Goal: Transaction & Acquisition: Purchase product/service

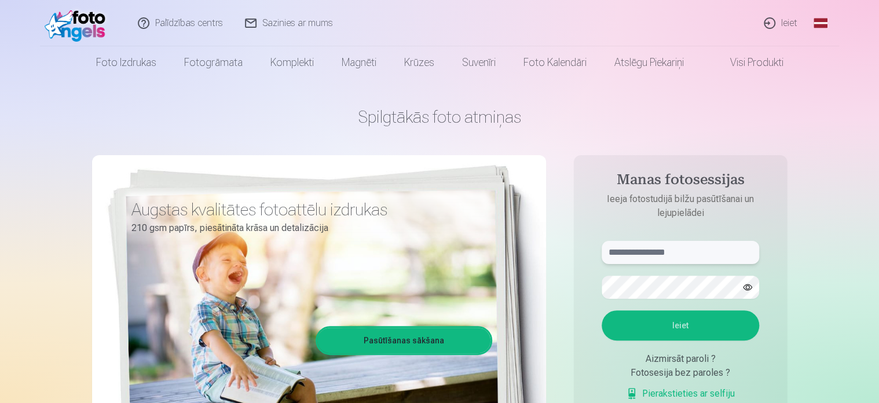
click at [637, 253] on input "text" at bounding box center [681, 252] width 158 height 23
type input "*"
type input "**********"
click at [673, 325] on button "Ieiet" at bounding box center [681, 325] width 158 height 30
click at [690, 318] on button "Ieiet" at bounding box center [681, 325] width 158 height 30
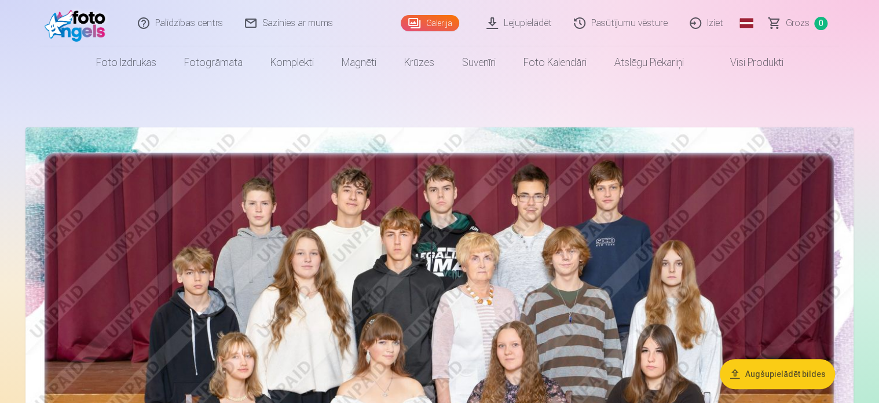
click at [498, 243] on img at bounding box center [439, 403] width 828 height 553
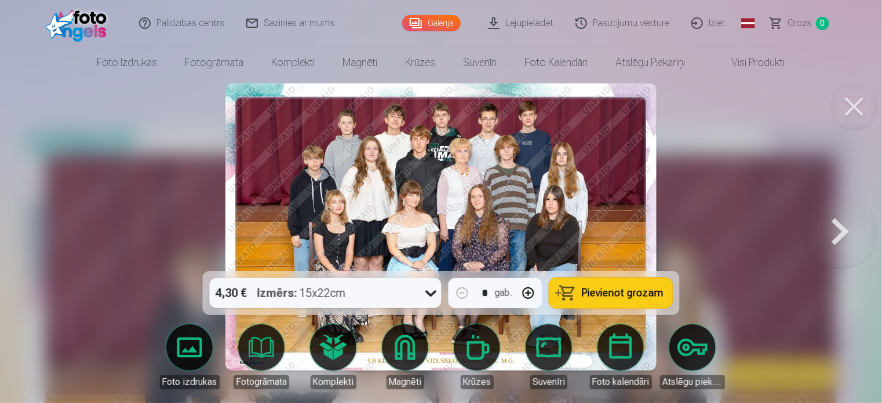
click at [837, 239] on button at bounding box center [840, 227] width 74 height 65
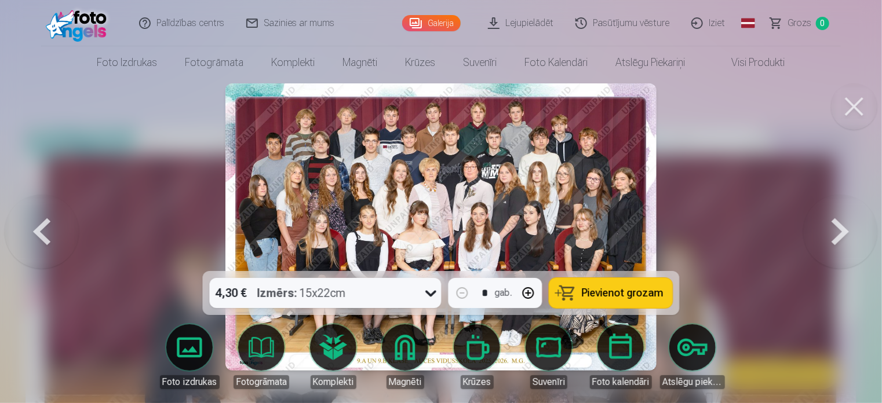
click at [24, 231] on button at bounding box center [42, 227] width 74 height 65
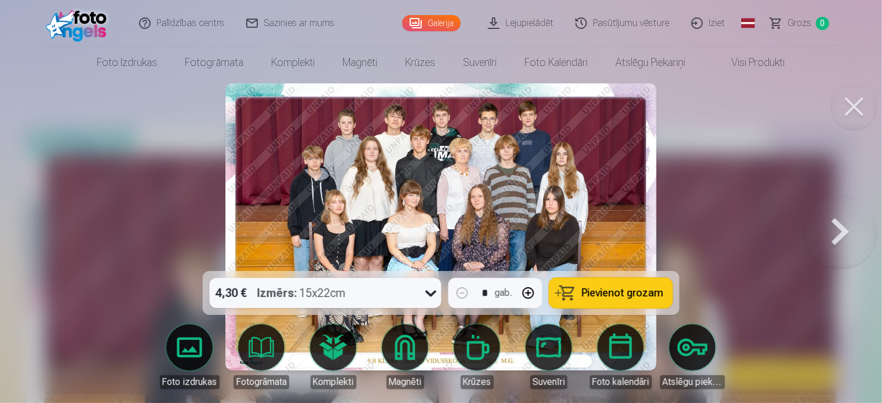
click at [855, 103] on button at bounding box center [854, 106] width 46 height 46
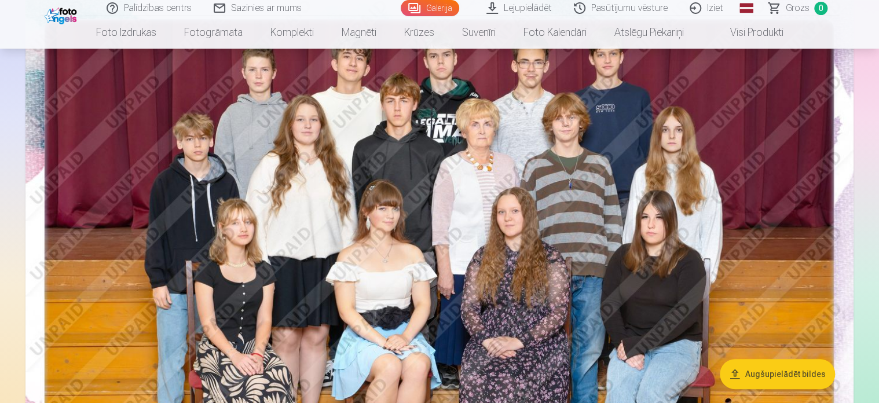
scroll to position [138, 0]
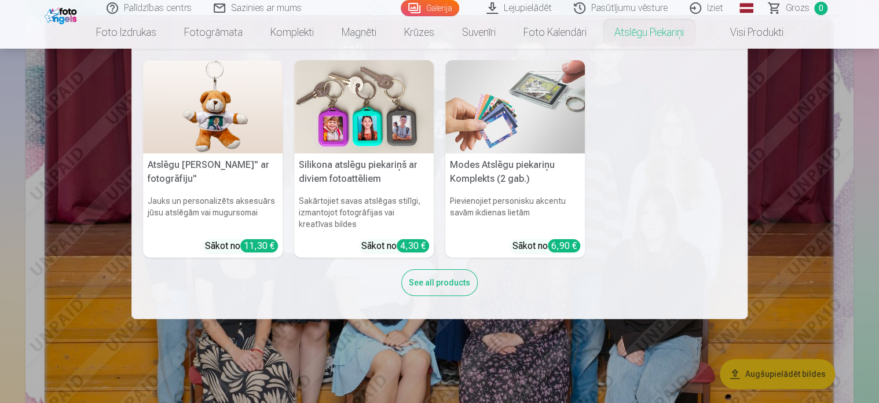
click at [772, 220] on nav "Atslēgu piekariņš Lācītis" ar fotogrāfiju" Jauks un personalizēts aksesuārs jūs…" at bounding box center [439, 184] width 879 height 271
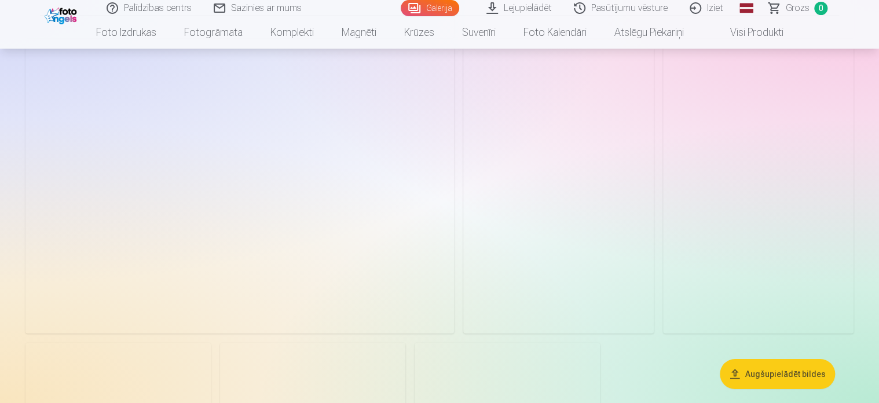
scroll to position [1837, 0]
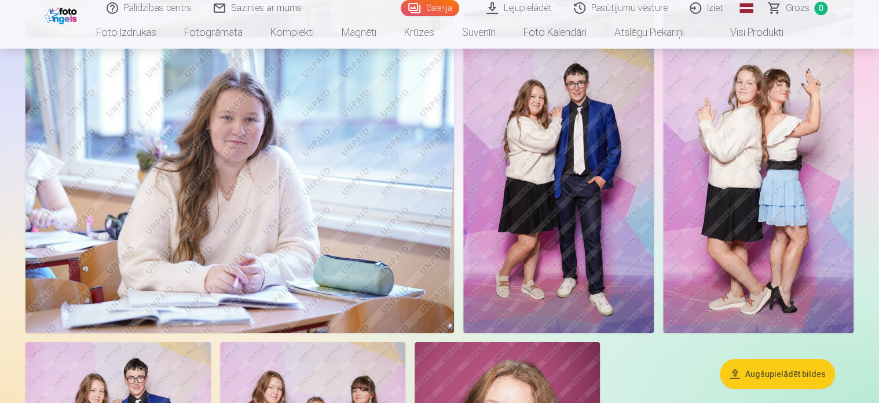
click at [639, 226] on img at bounding box center [558, 190] width 191 height 286
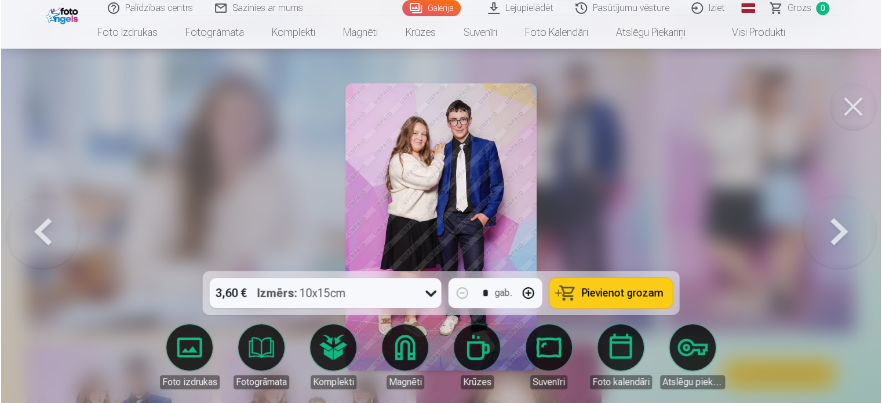
scroll to position [1842, 0]
click at [854, 110] on button at bounding box center [854, 106] width 46 height 46
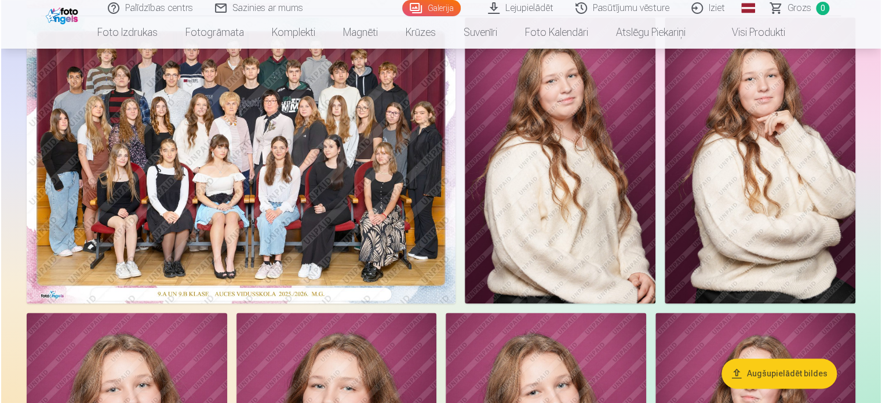
scroll to position [655, 0]
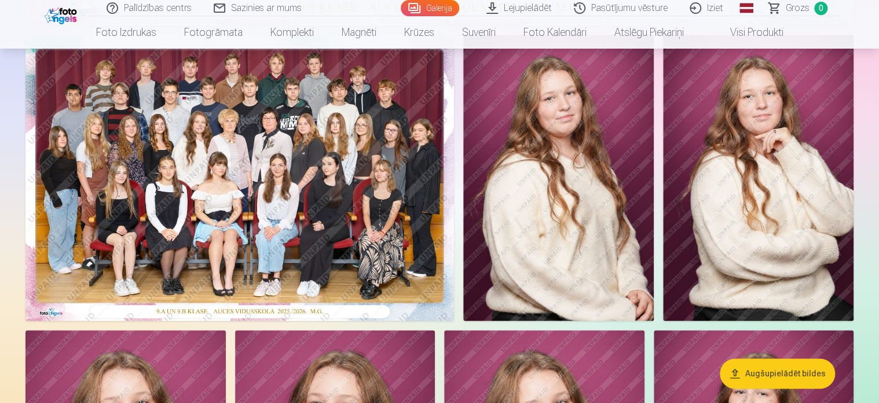
click at [228, 122] on img at bounding box center [239, 178] width 429 height 286
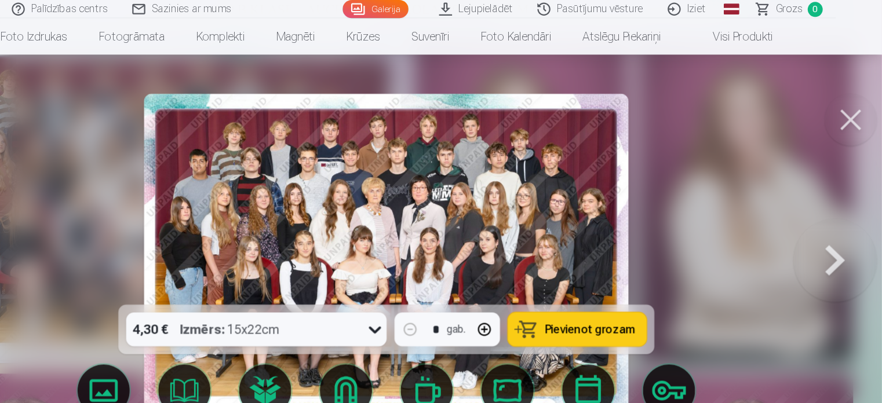
scroll to position [655, 0]
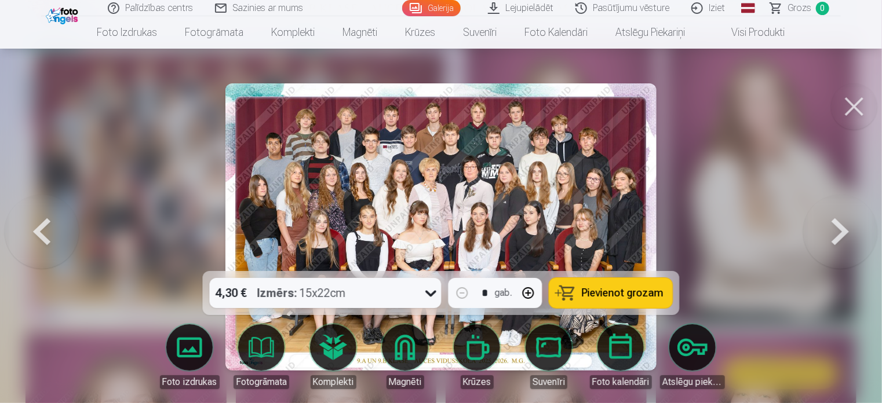
click at [48, 231] on button at bounding box center [42, 227] width 74 height 65
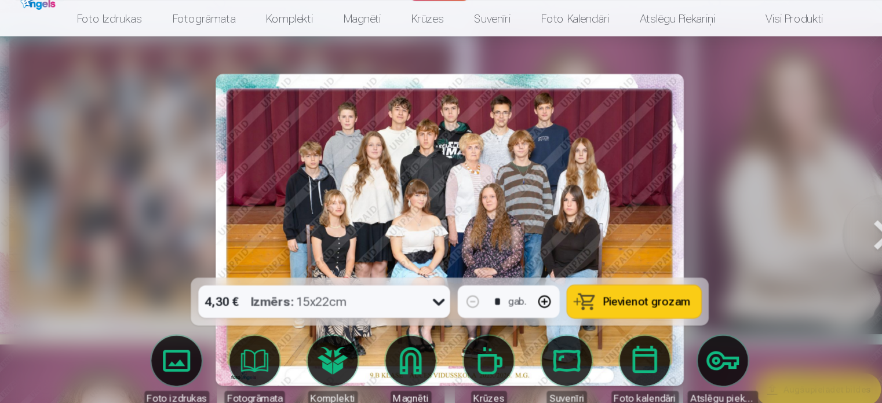
scroll to position [655, 0]
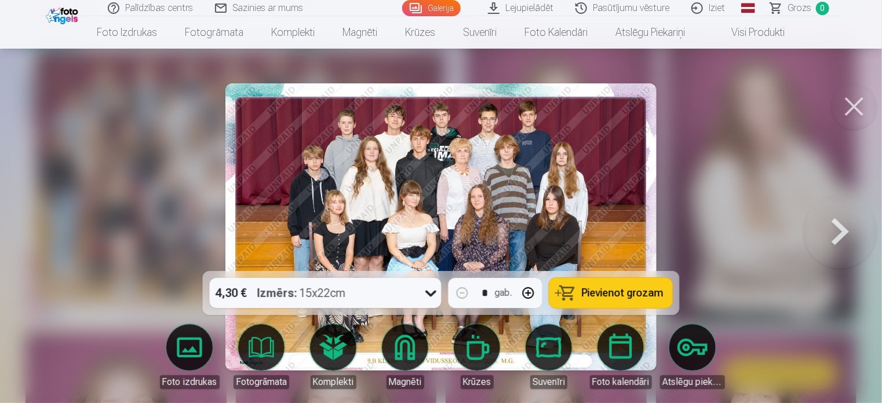
click at [845, 229] on button at bounding box center [840, 227] width 74 height 65
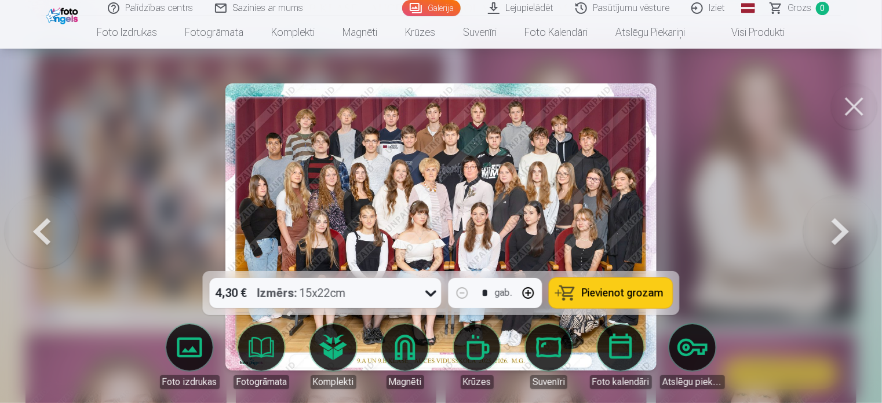
click at [845, 229] on button at bounding box center [840, 227] width 74 height 65
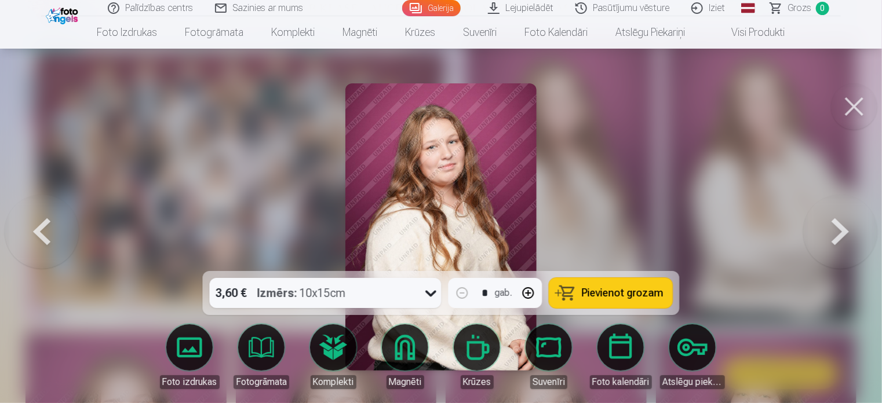
click at [845, 229] on button at bounding box center [840, 227] width 74 height 65
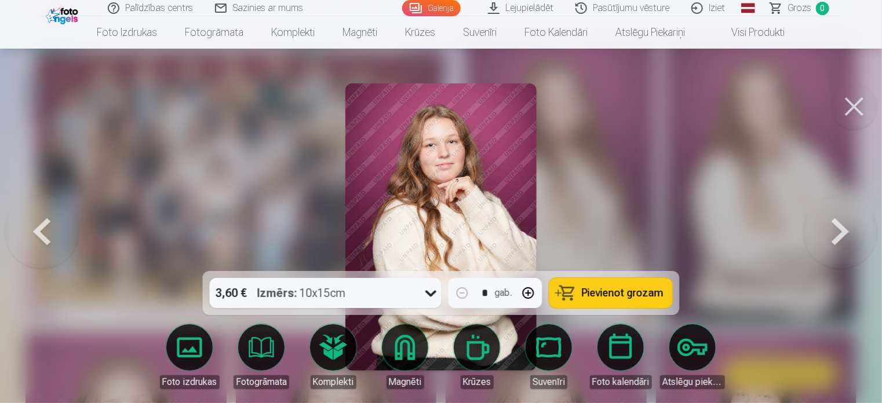
click at [845, 229] on button at bounding box center [840, 227] width 74 height 65
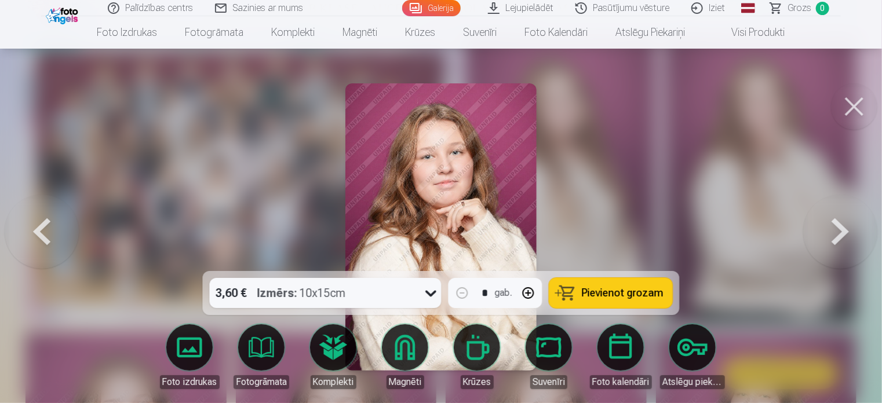
click at [845, 229] on button at bounding box center [840, 227] width 74 height 65
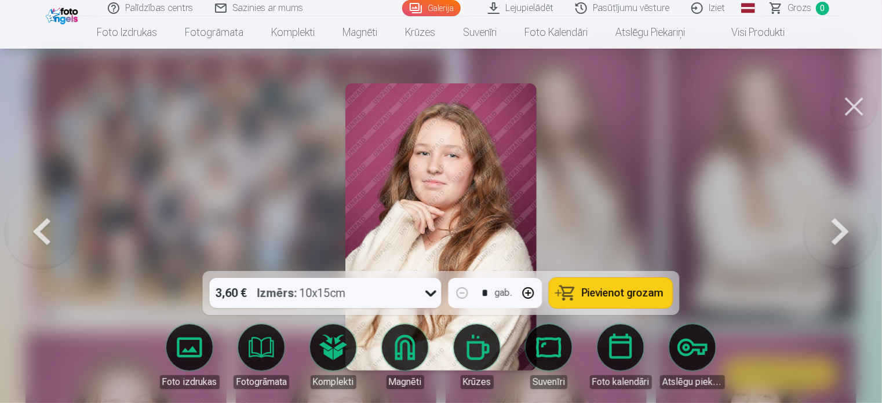
click at [845, 229] on button at bounding box center [840, 227] width 74 height 65
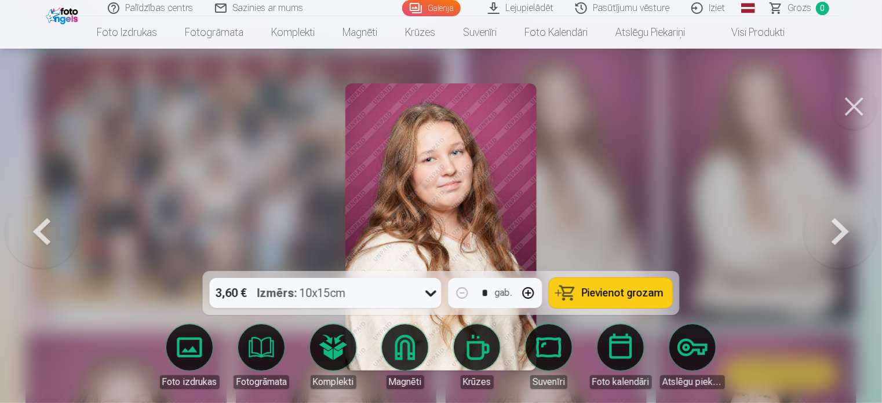
click at [845, 229] on button at bounding box center [840, 227] width 74 height 65
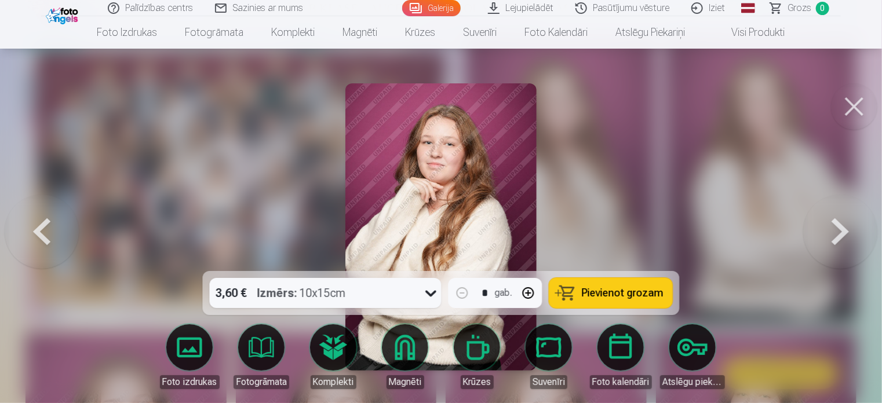
click at [845, 229] on button at bounding box center [840, 227] width 74 height 65
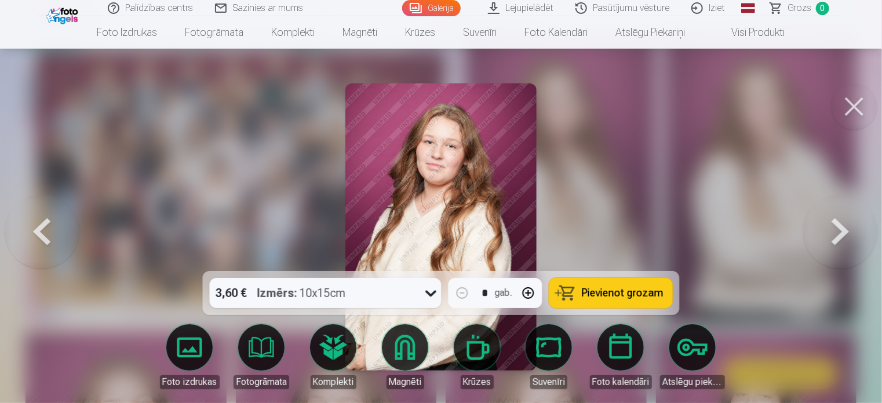
click at [845, 229] on button at bounding box center [840, 227] width 74 height 65
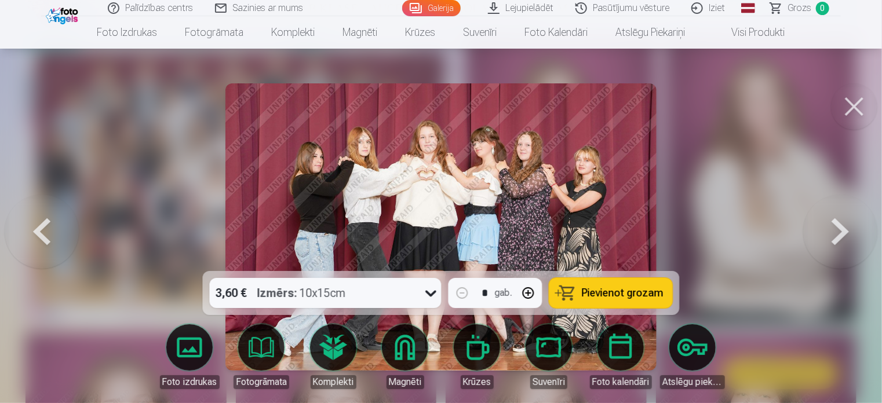
click at [583, 220] on img at bounding box center [440, 226] width 431 height 287
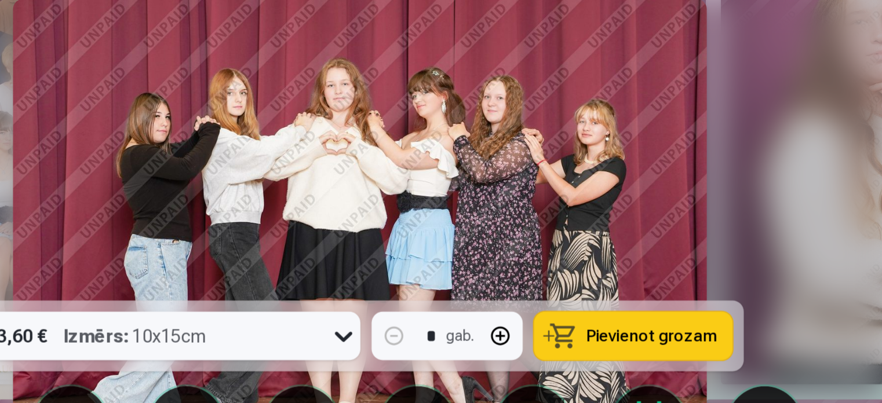
scroll to position [655, 0]
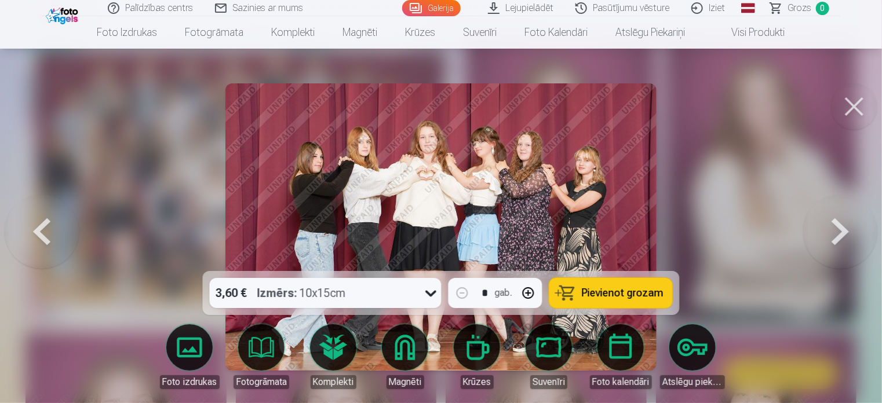
click at [832, 220] on button at bounding box center [840, 227] width 74 height 65
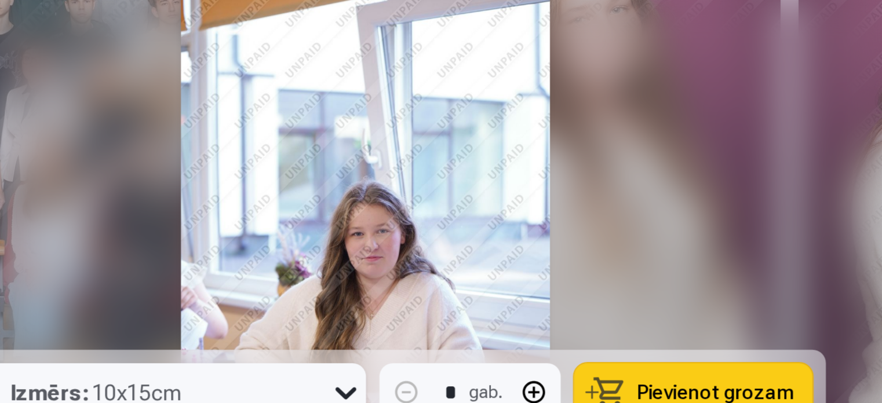
scroll to position [655, 0]
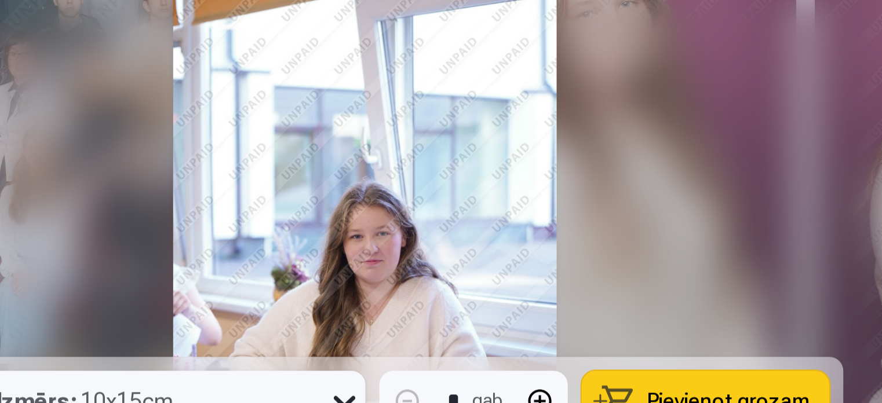
click at [464, 160] on img at bounding box center [441, 226] width 192 height 287
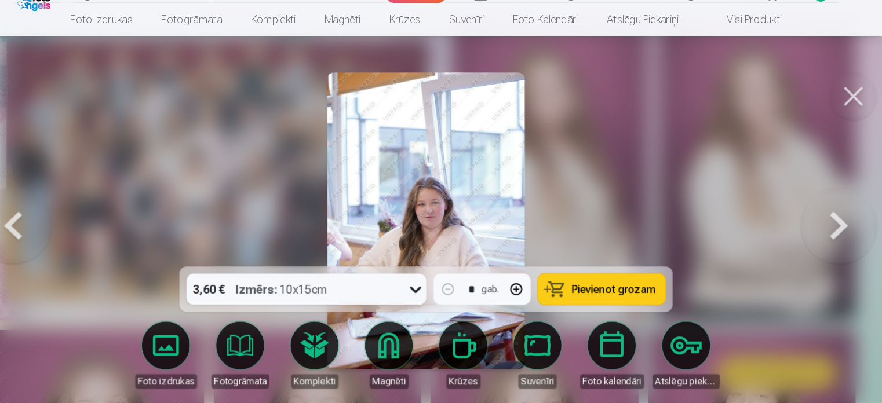
scroll to position [654, 0]
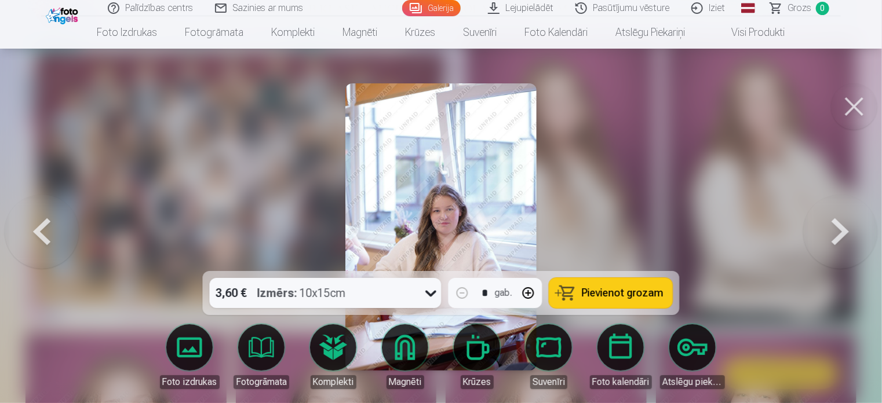
click at [835, 240] on button at bounding box center [840, 227] width 74 height 65
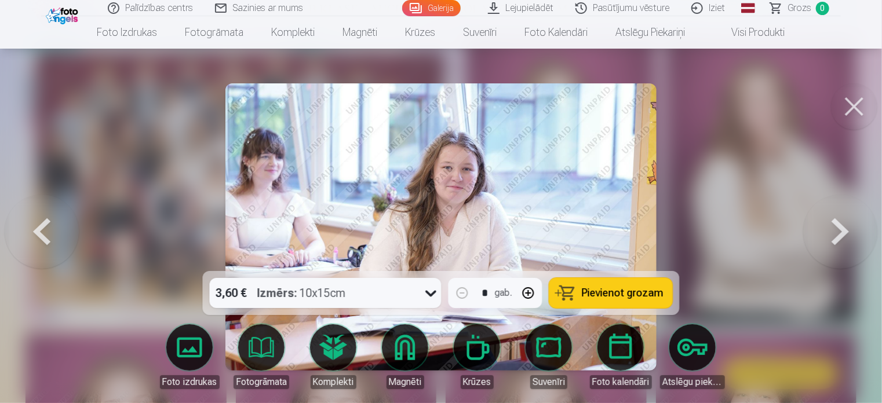
click at [835, 240] on button at bounding box center [840, 227] width 74 height 65
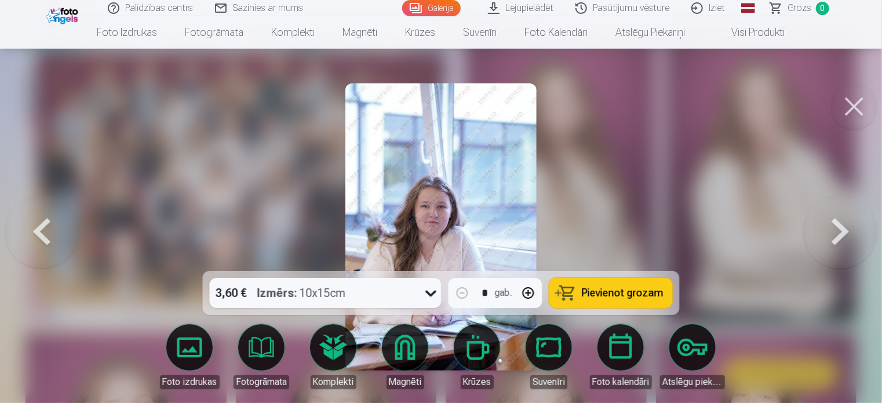
click at [835, 240] on button at bounding box center [840, 227] width 74 height 65
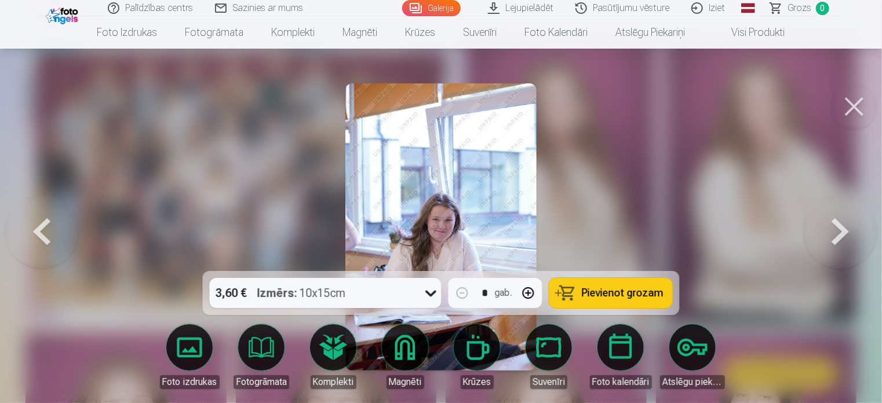
click at [509, 231] on img at bounding box center [441, 226] width 192 height 287
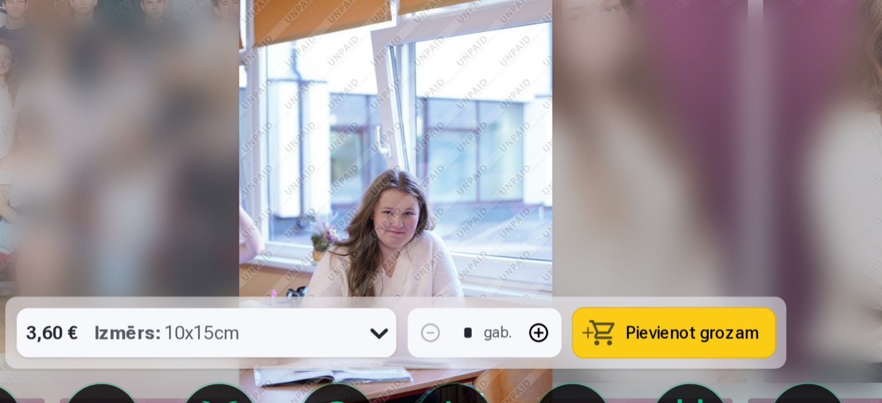
scroll to position [654, 0]
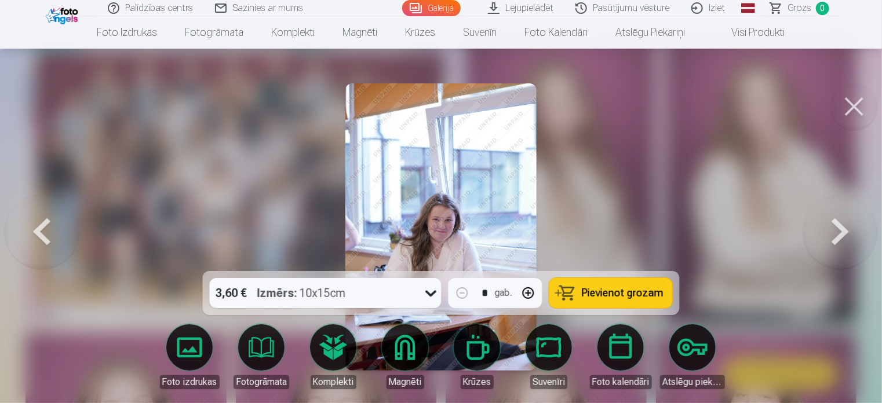
click at [836, 243] on button at bounding box center [840, 227] width 74 height 65
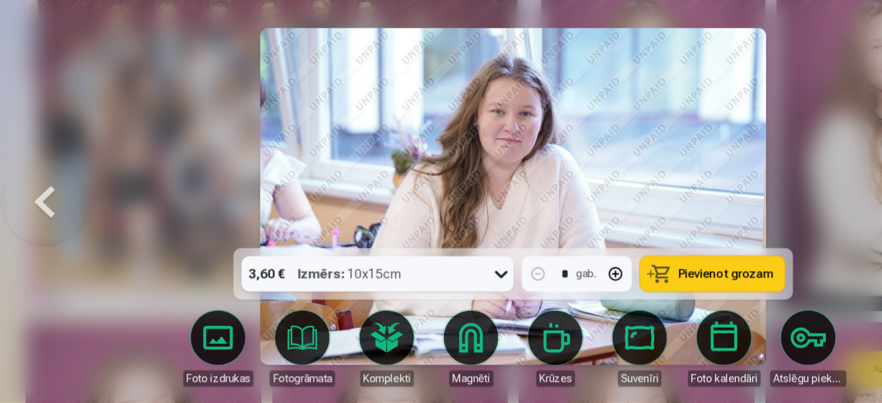
scroll to position [653, 0]
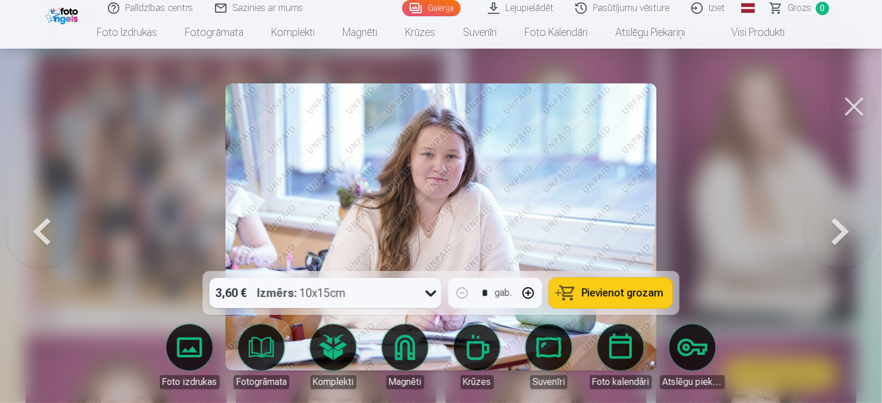
click at [834, 221] on button at bounding box center [840, 227] width 74 height 65
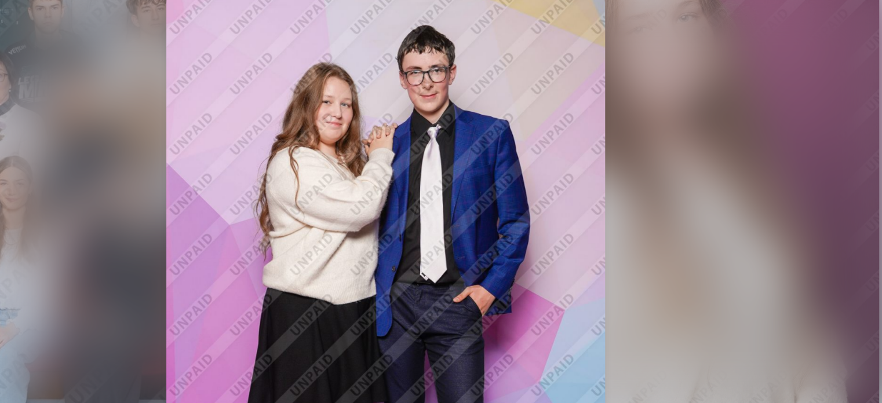
scroll to position [653, 0]
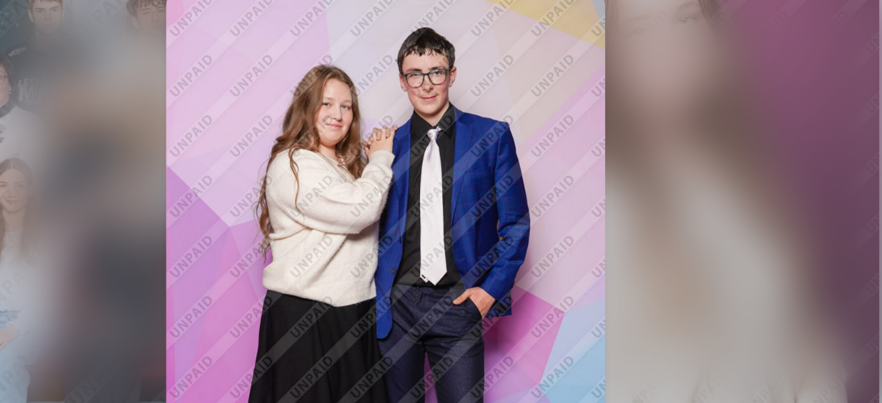
click at [454, 165] on img at bounding box center [441, 226] width 192 height 287
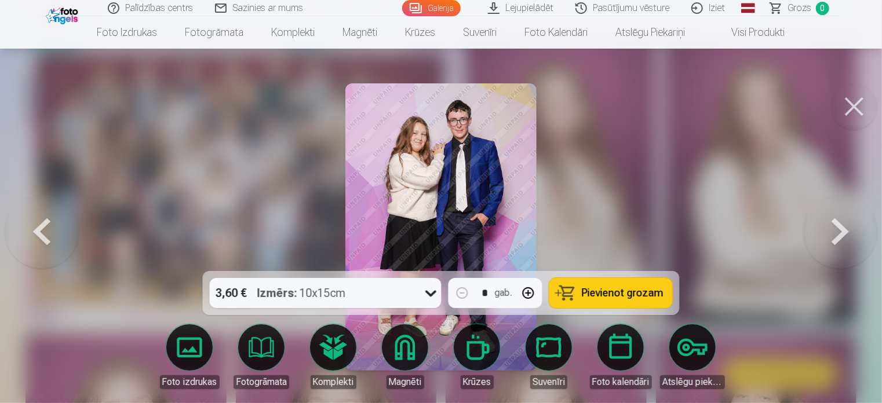
click at [834, 222] on button at bounding box center [840, 227] width 74 height 65
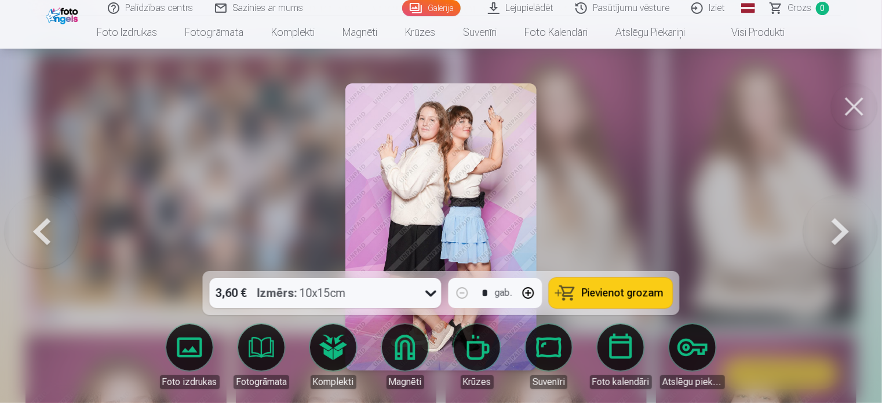
click at [834, 222] on button at bounding box center [840, 227] width 74 height 65
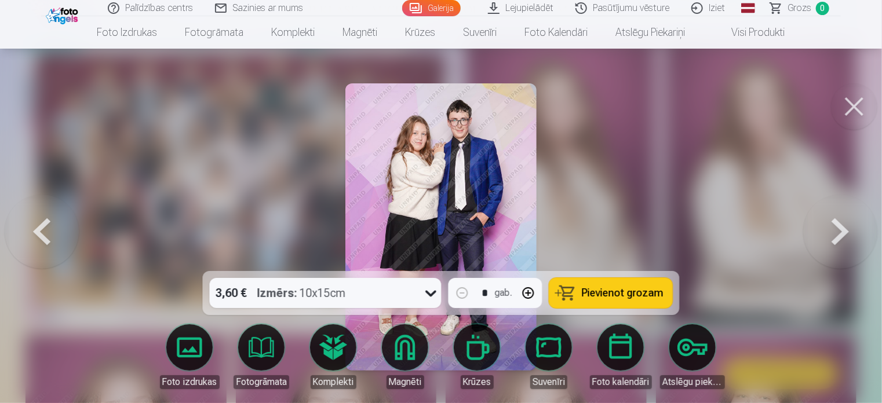
click at [500, 226] on img at bounding box center [441, 226] width 192 height 287
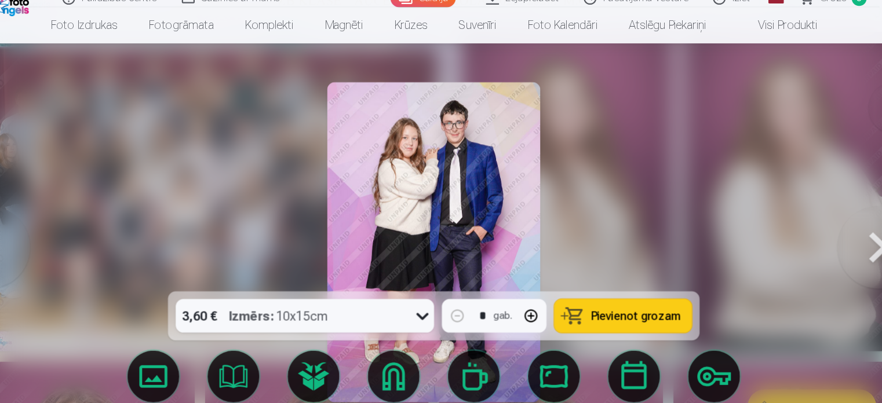
scroll to position [653, 0]
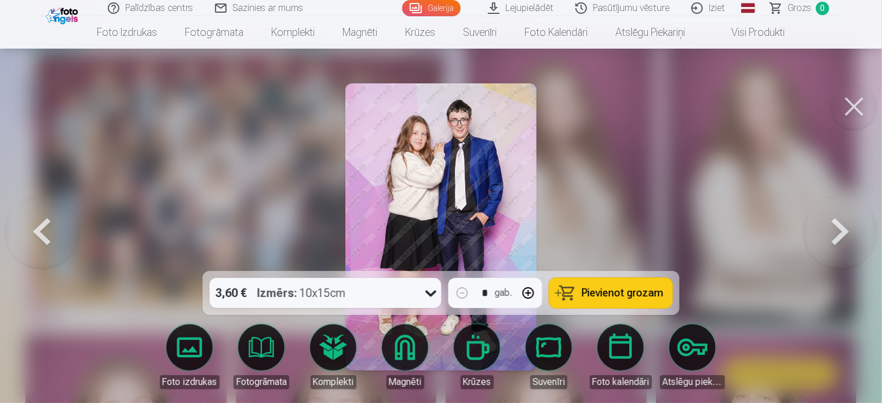
click at [49, 223] on button at bounding box center [42, 227] width 74 height 65
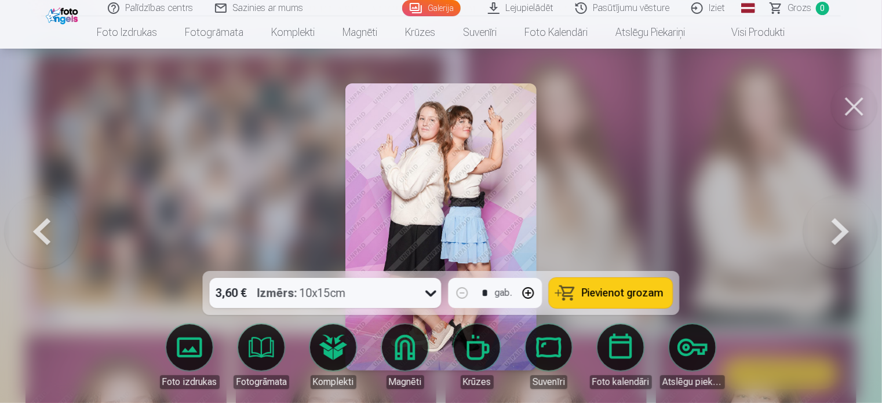
click at [49, 223] on button at bounding box center [42, 227] width 74 height 65
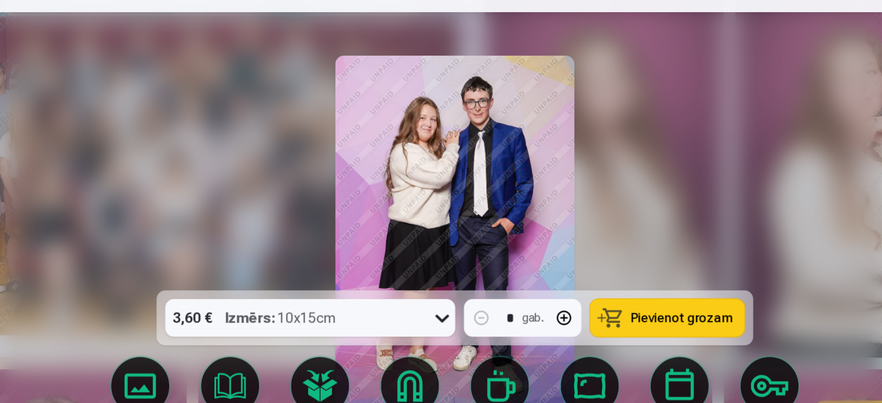
click at [384, 194] on img at bounding box center [441, 226] width 192 height 287
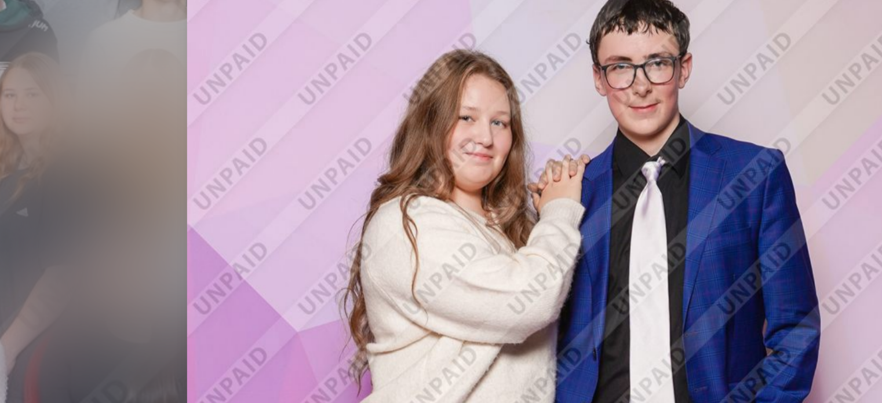
scroll to position [653, 0]
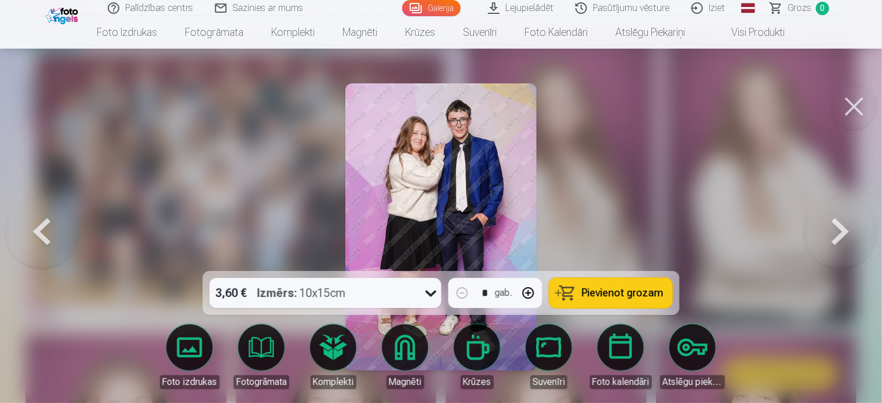
click at [835, 223] on button at bounding box center [840, 227] width 74 height 65
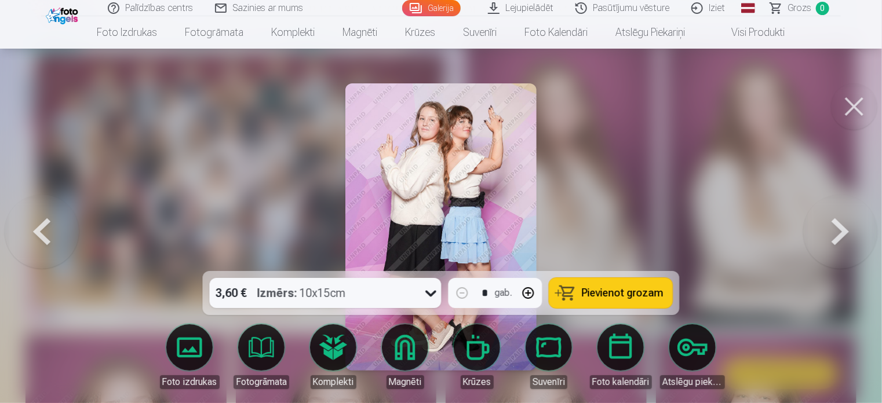
click at [835, 223] on button at bounding box center [840, 227] width 74 height 65
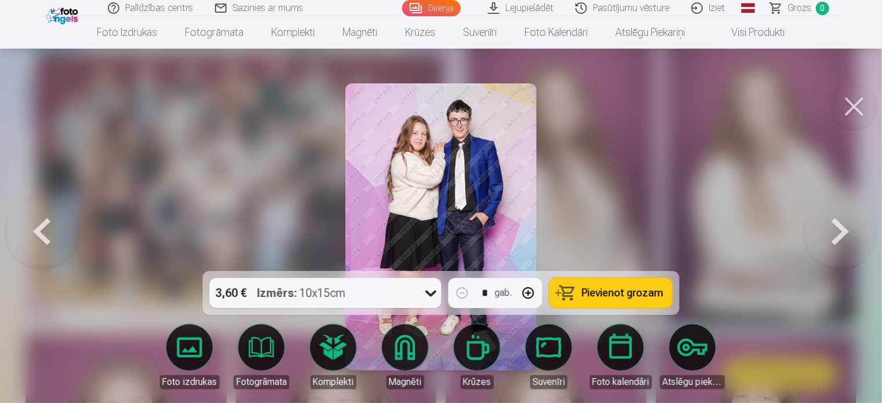
click at [449, 188] on img at bounding box center [441, 226] width 192 height 287
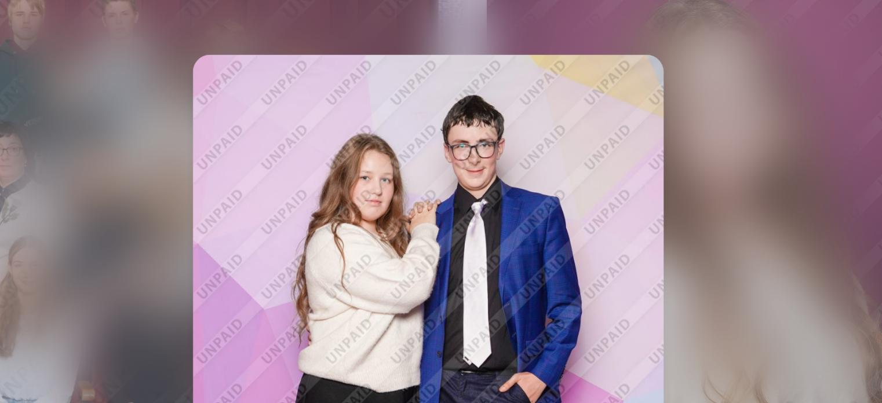
scroll to position [653, 0]
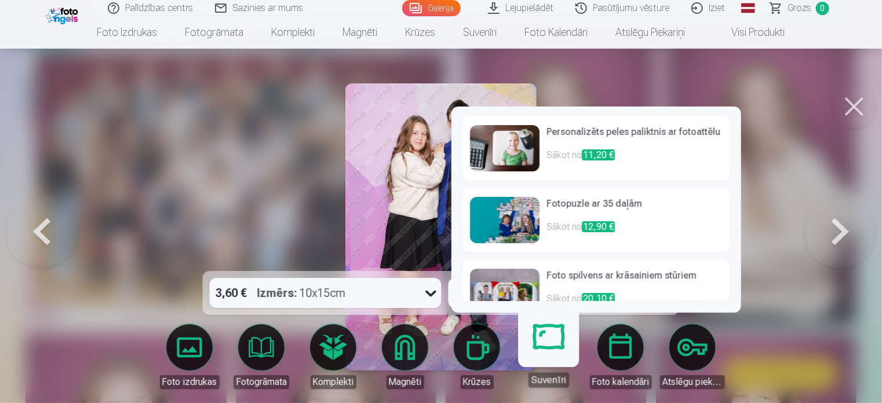
click at [539, 346] on link "Suvenīri" at bounding box center [548, 351] width 71 height 71
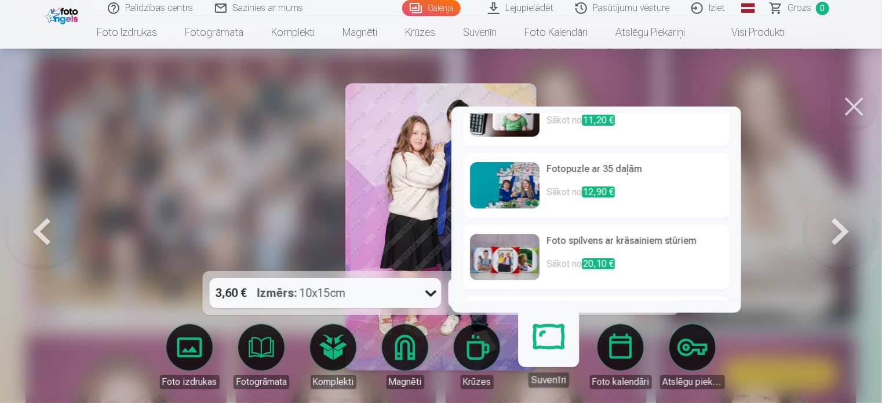
scroll to position [104, 0]
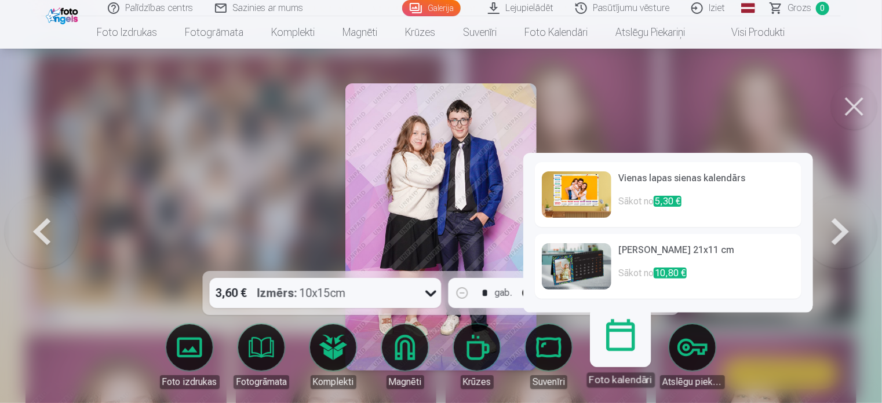
click at [623, 346] on link "Foto kalendāri" at bounding box center [619, 351] width 71 height 71
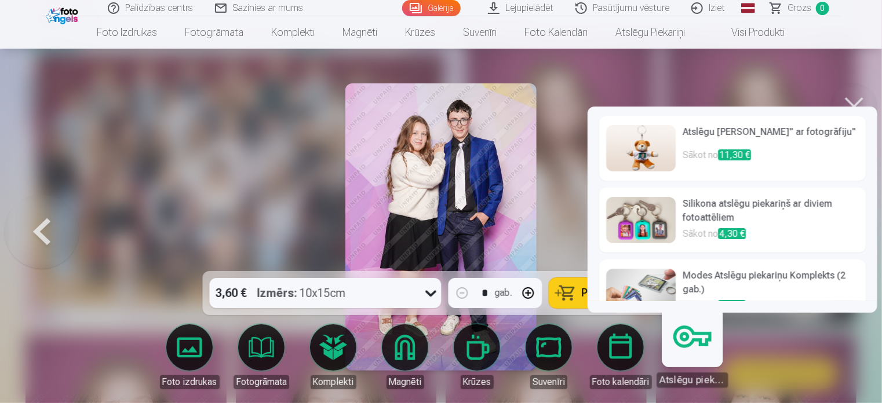
click at [701, 331] on link "Atslēgu piekariņi" at bounding box center [691, 351] width 71 height 71
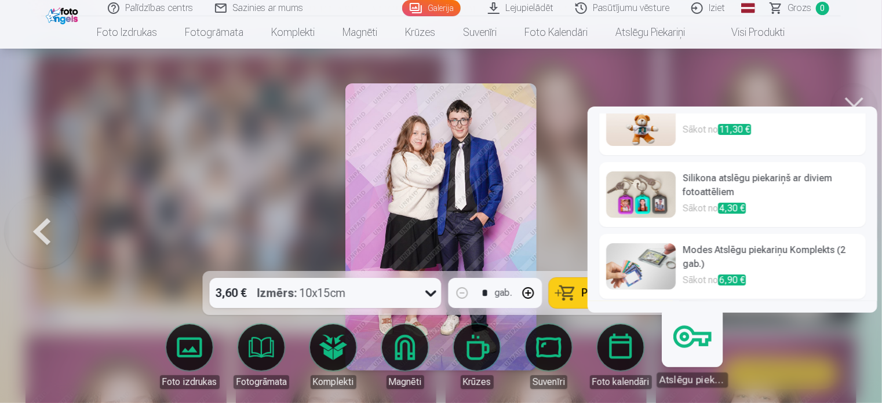
click at [648, 264] on img at bounding box center [641, 266] width 70 height 46
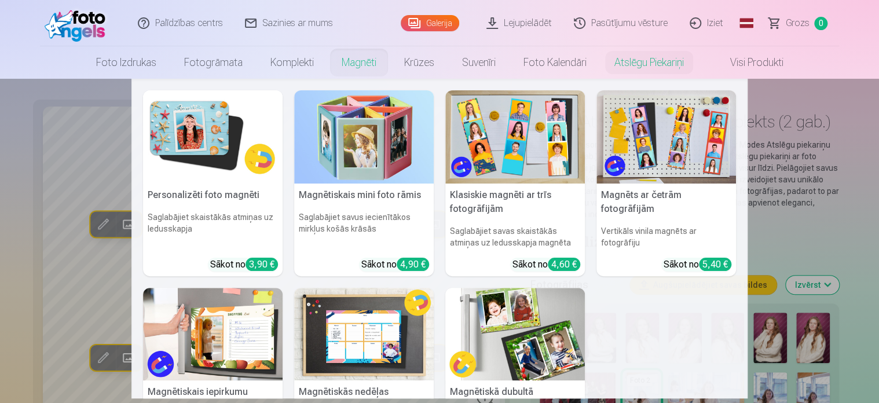
click at [368, 64] on link "Magnēti" at bounding box center [359, 62] width 63 height 32
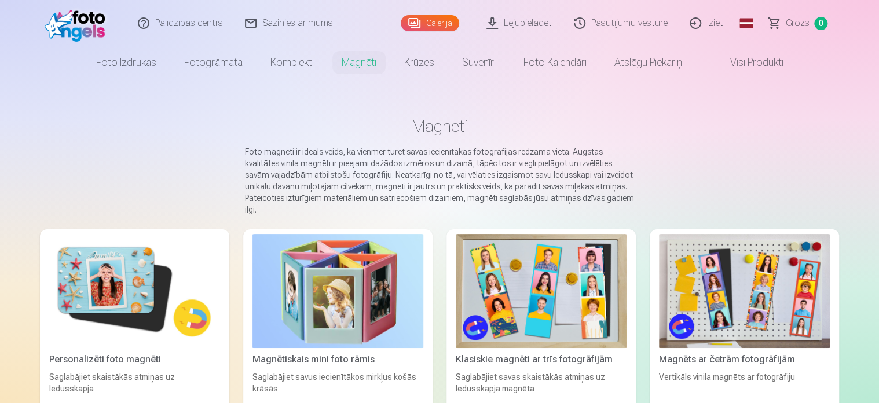
scroll to position [2, 0]
